Goal: Information Seeking & Learning: Learn about a topic

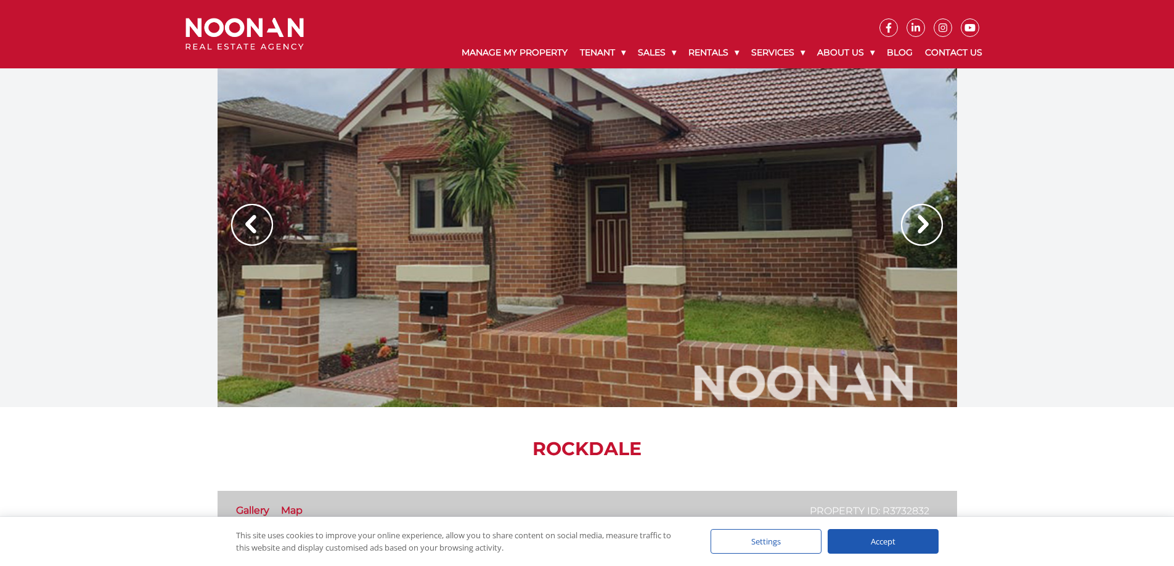
click at [928, 221] on img at bounding box center [922, 225] width 42 height 42
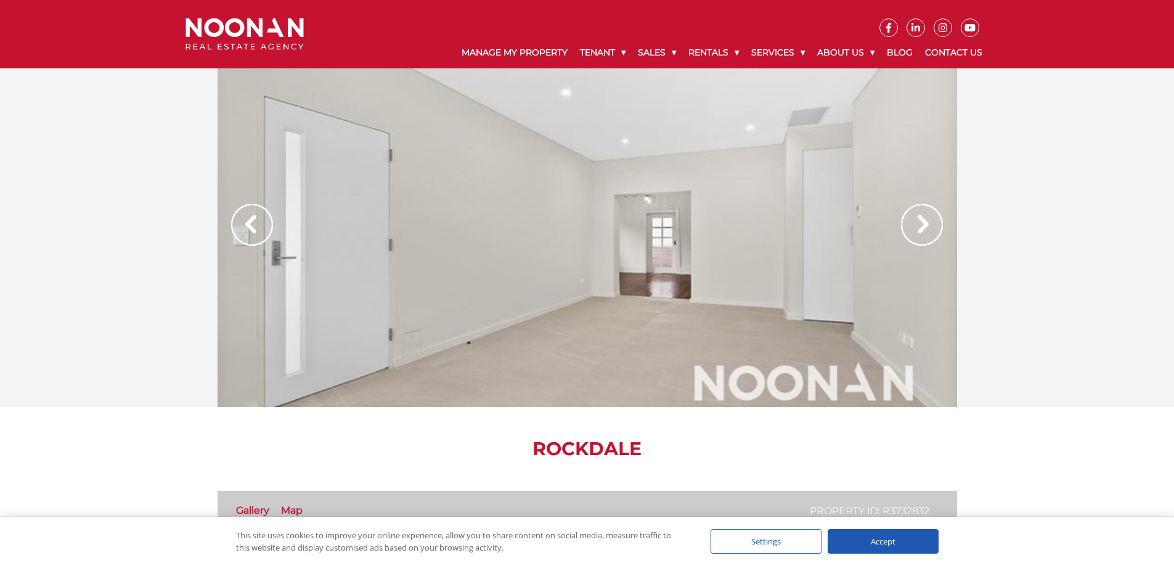
click at [928, 221] on img at bounding box center [922, 225] width 42 height 42
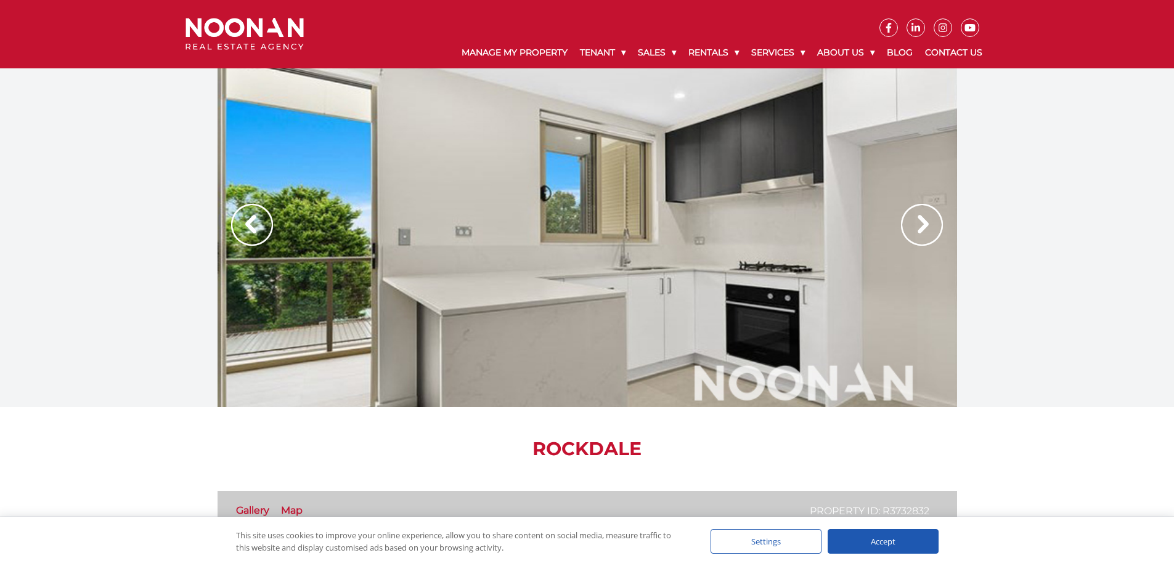
click at [928, 221] on img at bounding box center [922, 225] width 42 height 42
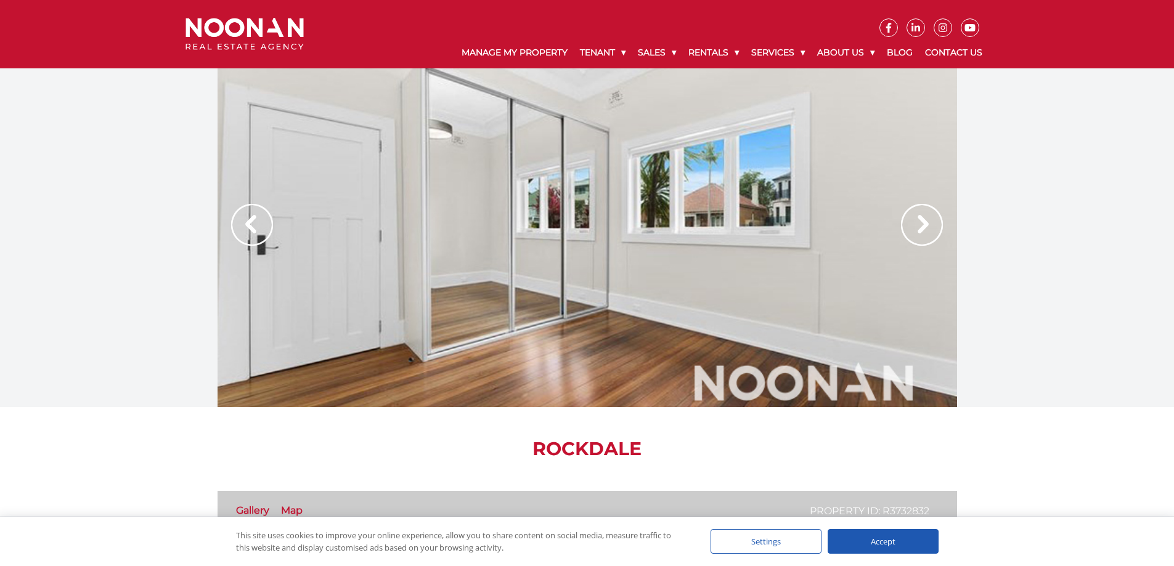
click at [928, 221] on img at bounding box center [922, 225] width 42 height 42
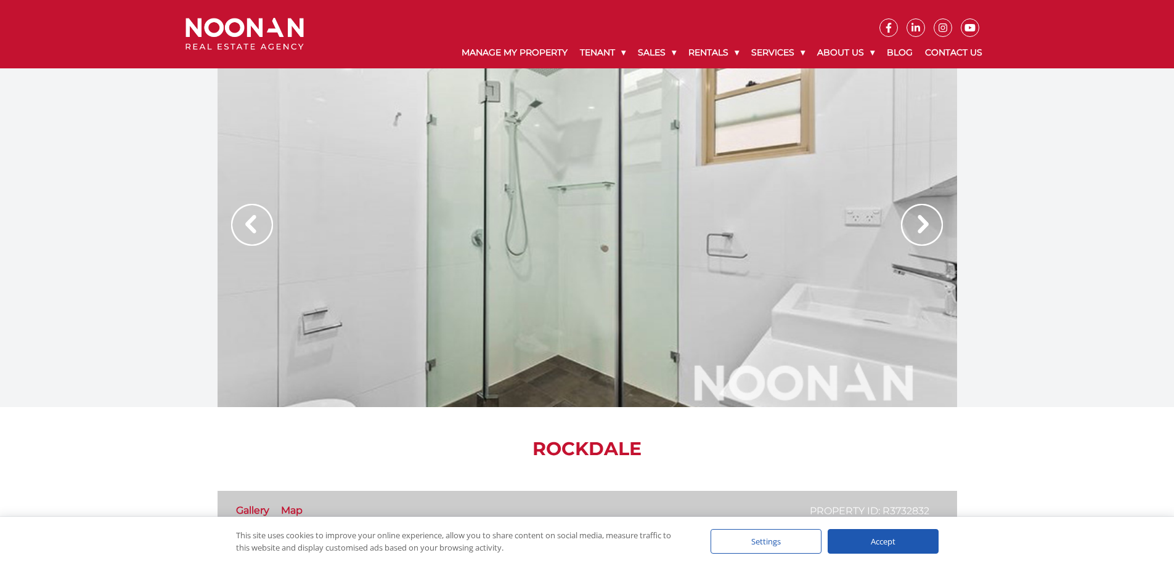
click at [928, 221] on img at bounding box center [922, 225] width 42 height 42
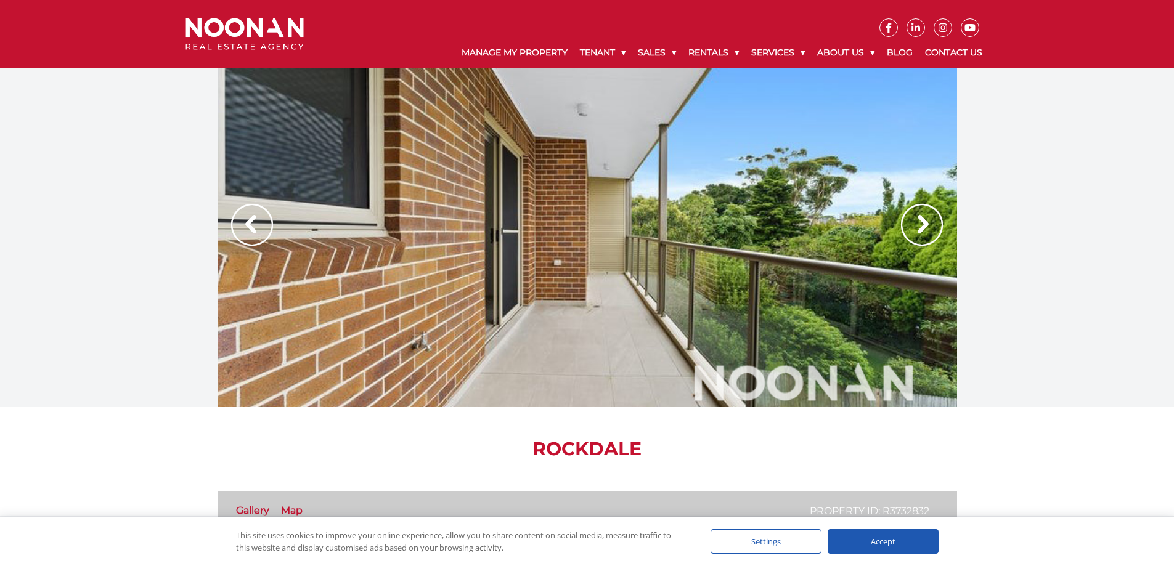
click at [928, 221] on img at bounding box center [922, 225] width 42 height 42
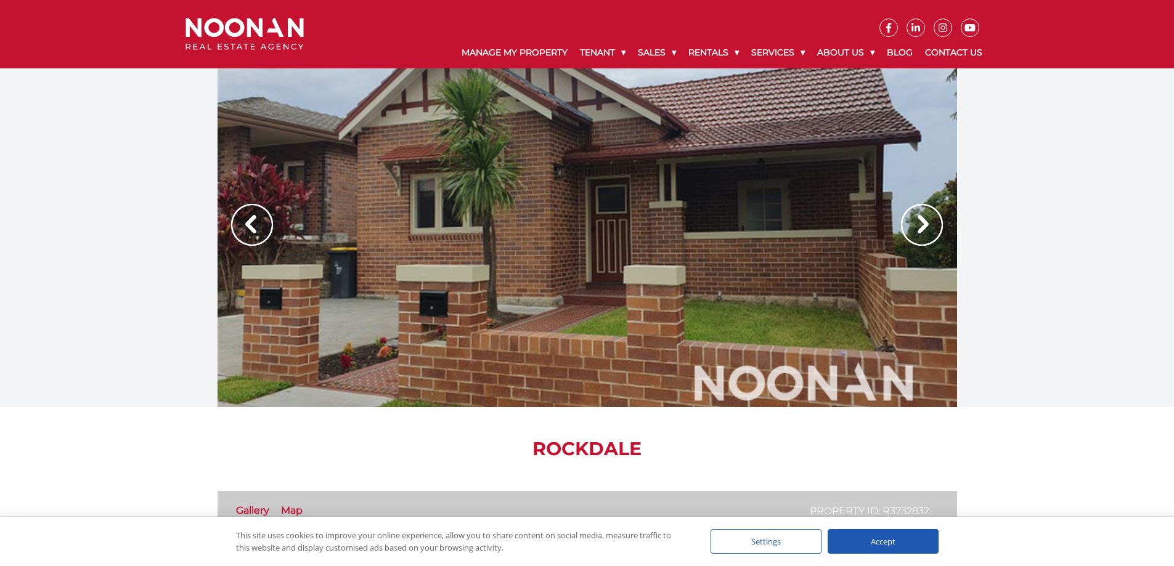
click at [928, 221] on img at bounding box center [922, 225] width 42 height 42
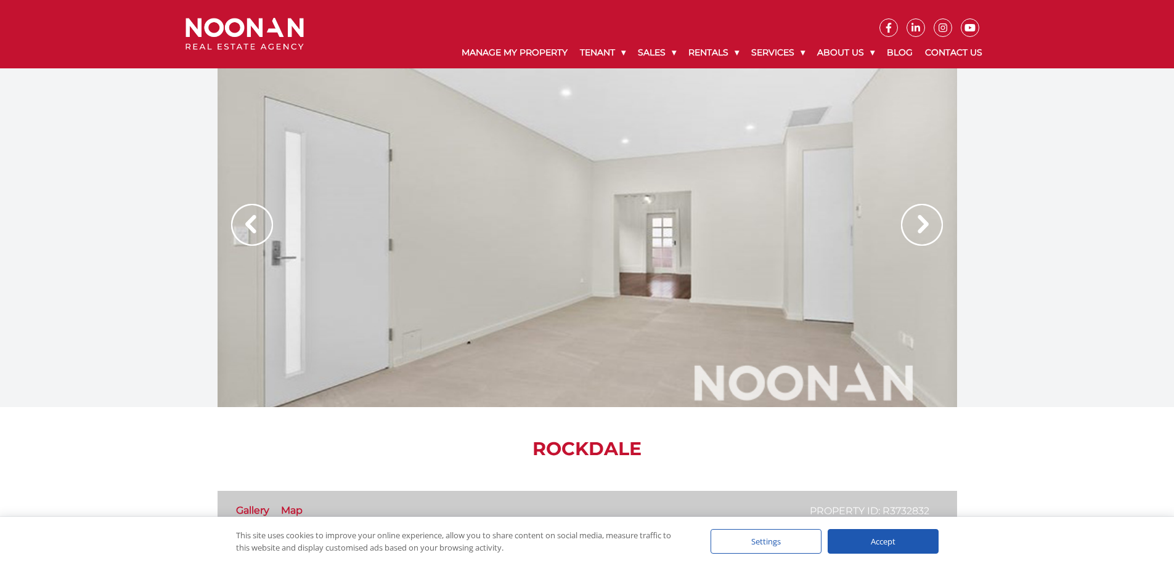
click at [928, 221] on img at bounding box center [922, 225] width 42 height 42
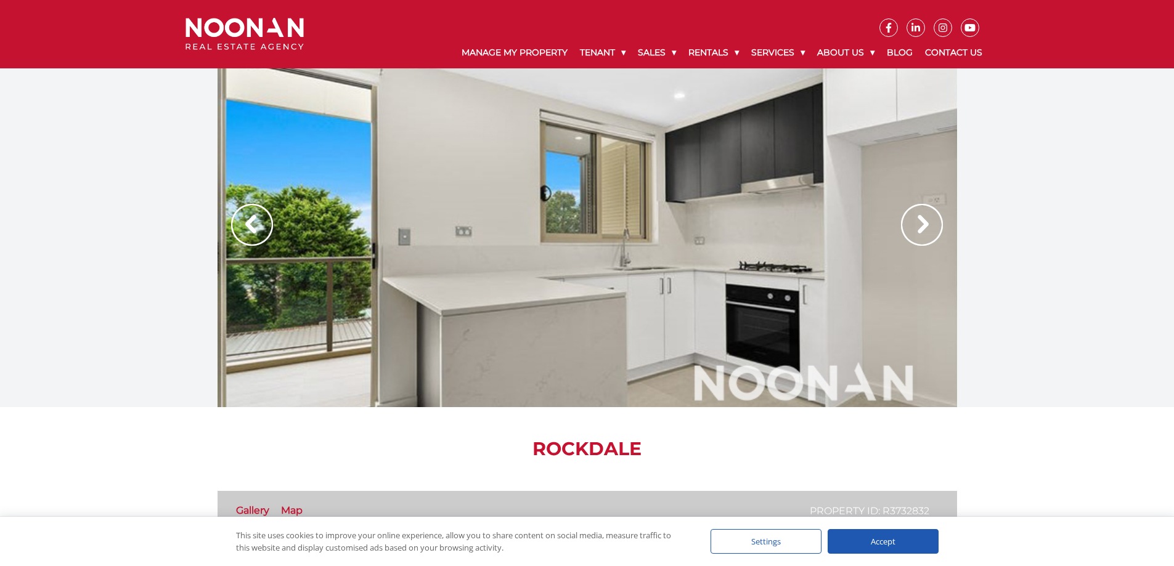
click at [914, 222] on img at bounding box center [922, 225] width 42 height 42
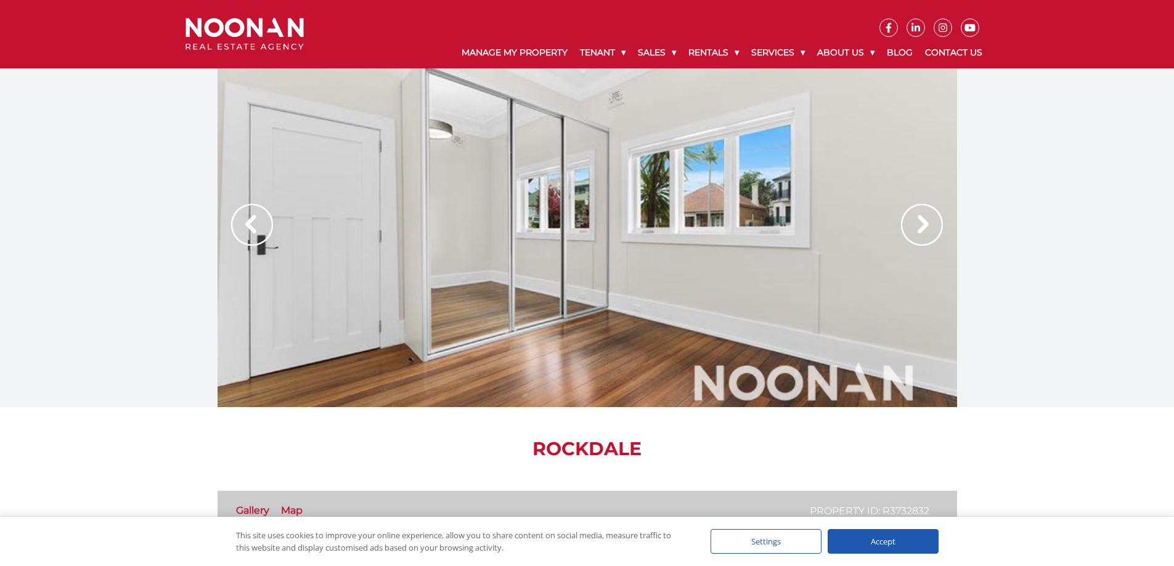
click at [914, 222] on img at bounding box center [922, 225] width 42 height 42
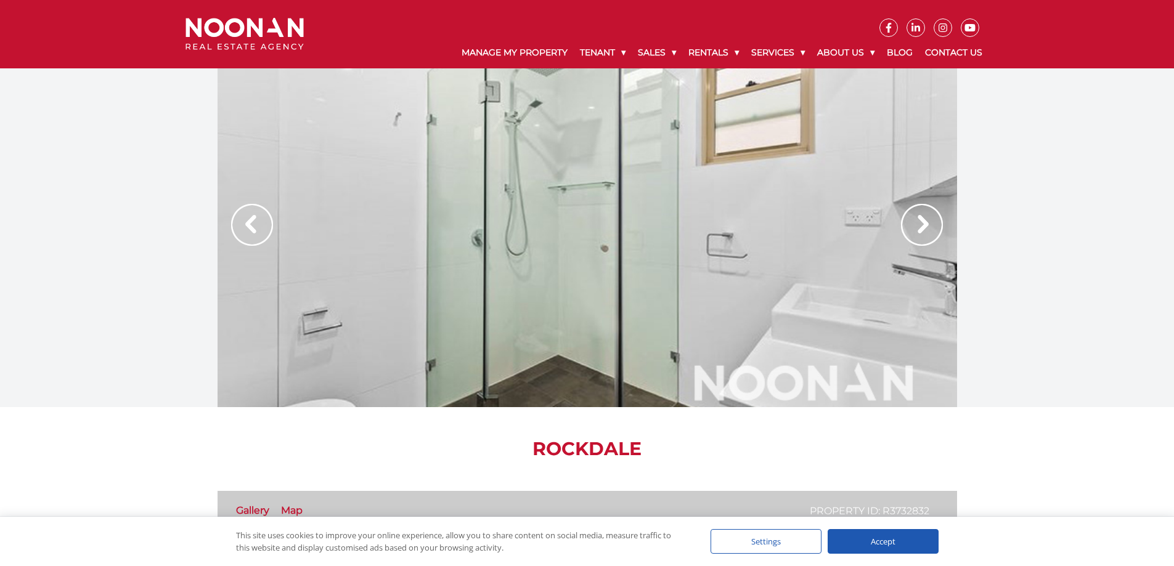
click at [914, 222] on img at bounding box center [922, 225] width 42 height 42
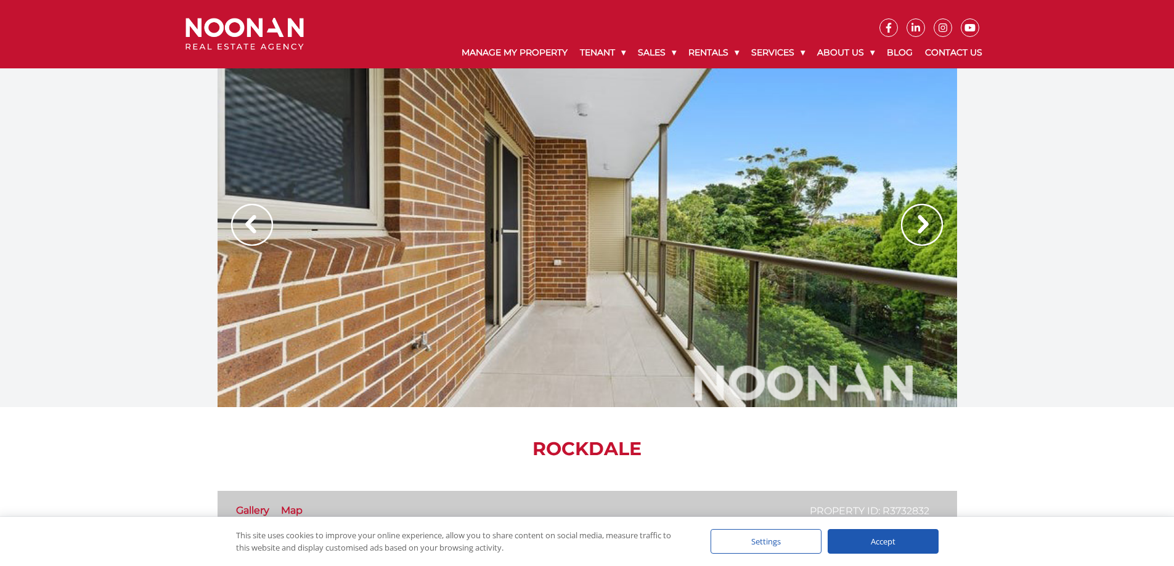
click at [914, 222] on img at bounding box center [922, 225] width 42 height 42
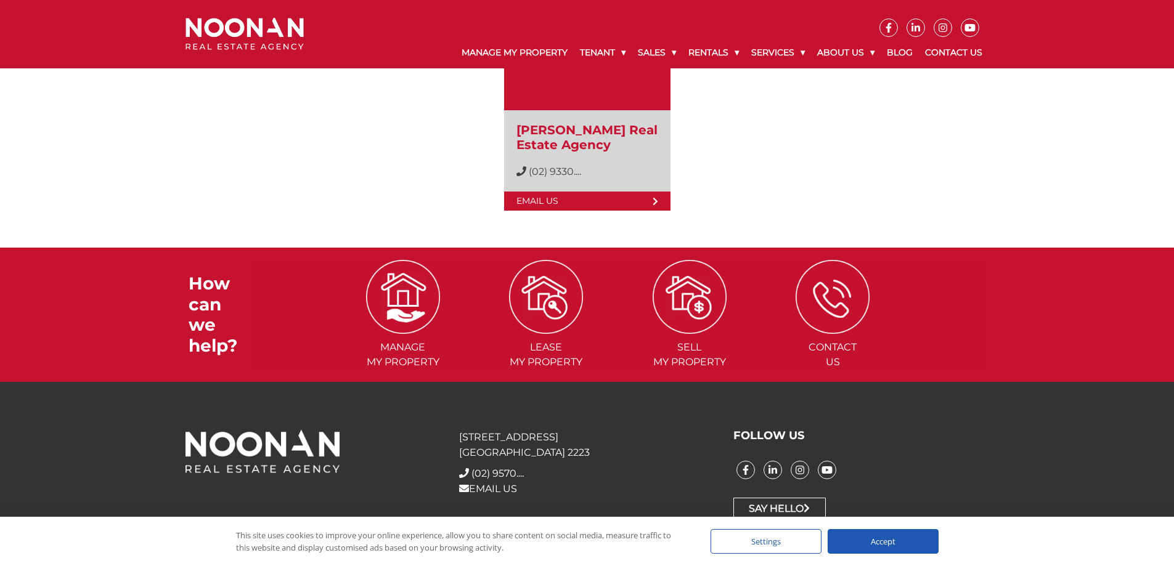
scroll to position [1673, 0]
